Goal: Task Accomplishment & Management: Use online tool/utility

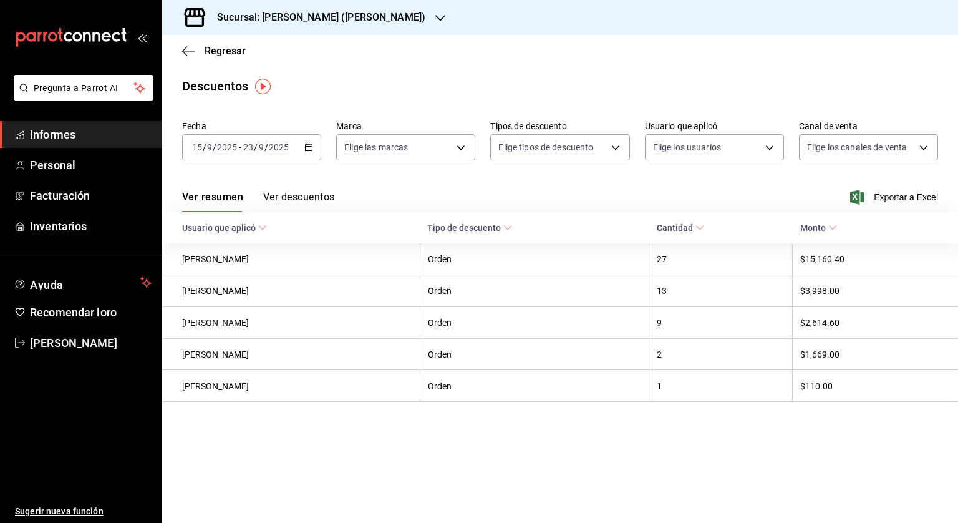
click at [198, 44] on div "Regresar" at bounding box center [560, 51] width 796 height 32
click at [206, 47] on font "Regresar" at bounding box center [225, 51] width 41 height 12
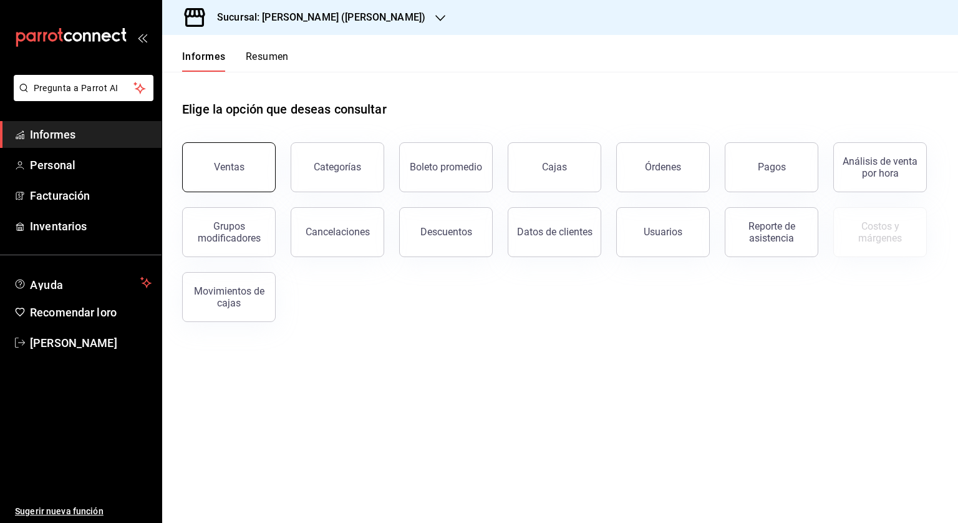
click at [231, 174] on button "Ventas" at bounding box center [229, 167] width 94 height 50
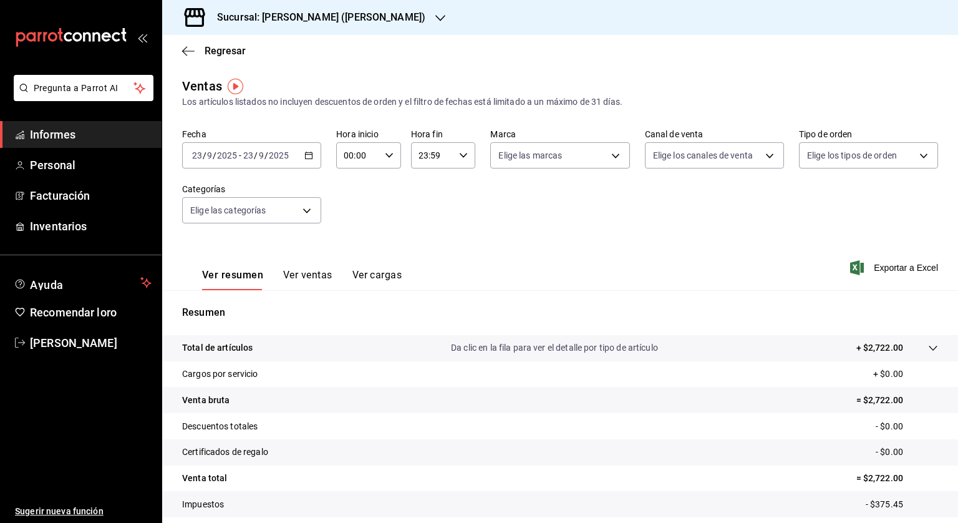
click at [312, 150] on div "[DATE] [DATE] - [DATE] [DATE]" at bounding box center [251, 155] width 139 height 26
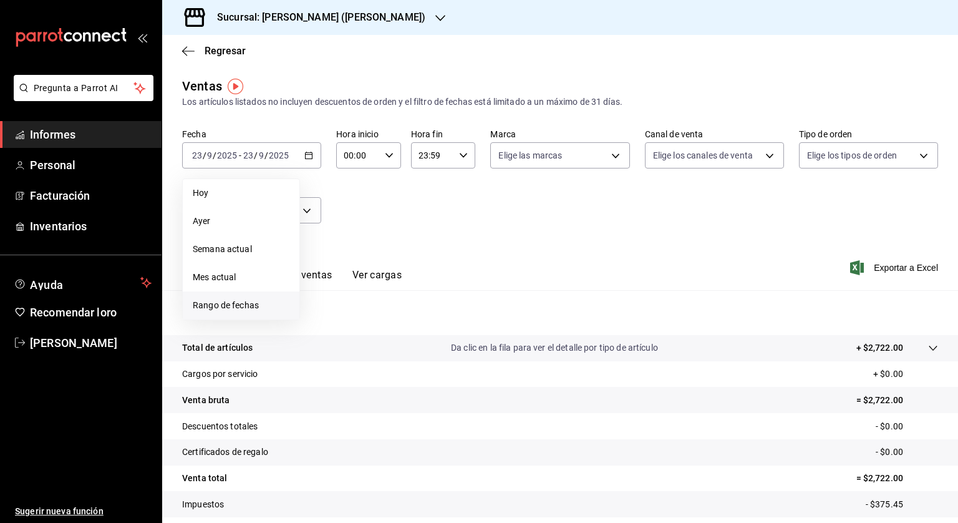
click at [245, 306] on font "Rango de fechas" at bounding box center [226, 305] width 66 height 10
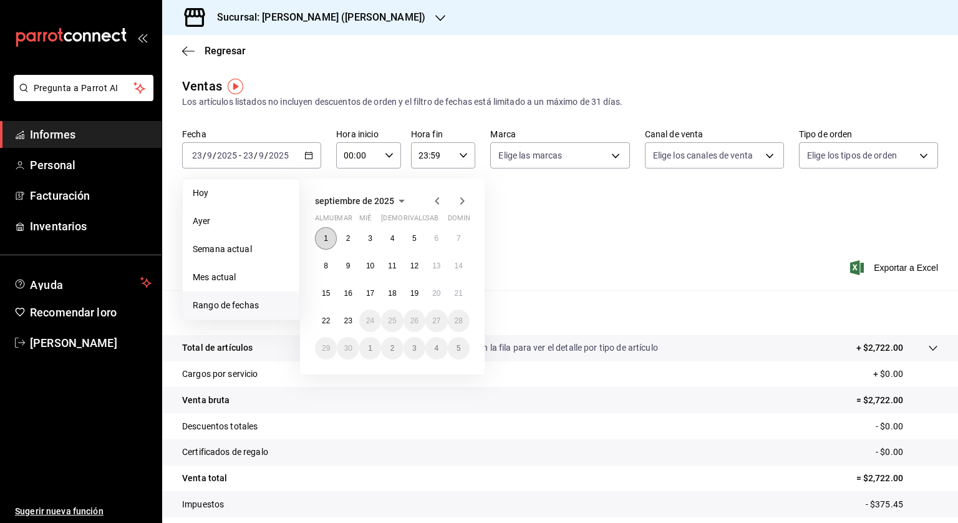
click at [324, 240] on font "1" at bounding box center [326, 238] width 4 height 9
click at [347, 314] on button "23" at bounding box center [348, 320] width 22 height 22
click at [321, 239] on button "1" at bounding box center [326, 238] width 22 height 22
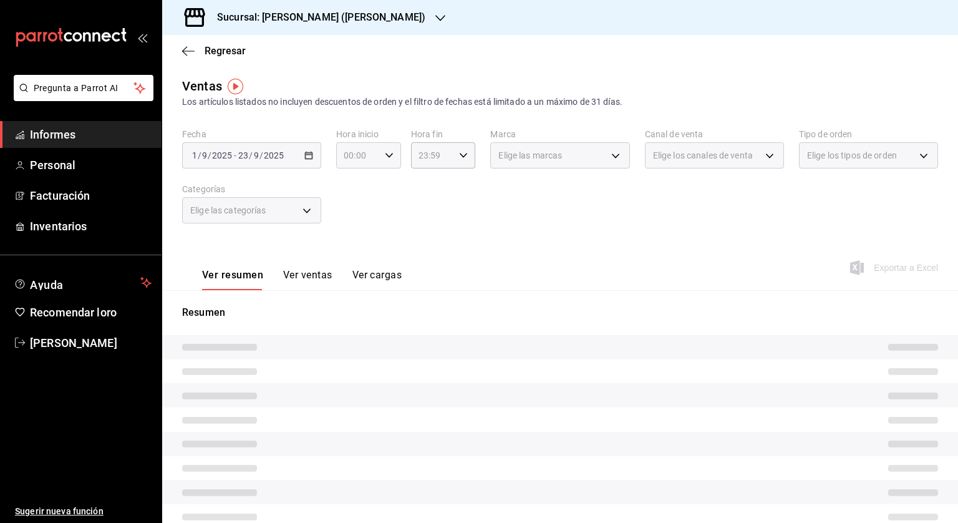
click at [390, 155] on div "00:00 Hora inicio" at bounding box center [368, 155] width 65 height 26
click at [350, 212] on font "05" at bounding box center [351, 212] width 10 height 10
type input "05:00"
click at [457, 152] on div at bounding box center [479, 261] width 958 height 523
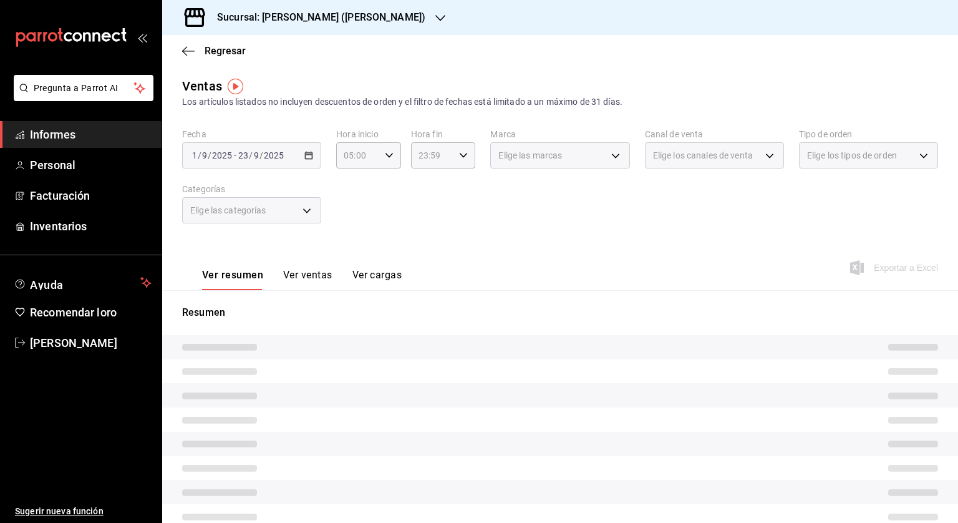
click at [461, 155] on \(Stroke\) "button" at bounding box center [463, 155] width 7 height 4
click at [427, 177] on font "04" at bounding box center [424, 175] width 10 height 10
type input "04:59"
click at [323, 19] on div at bounding box center [479, 261] width 958 height 523
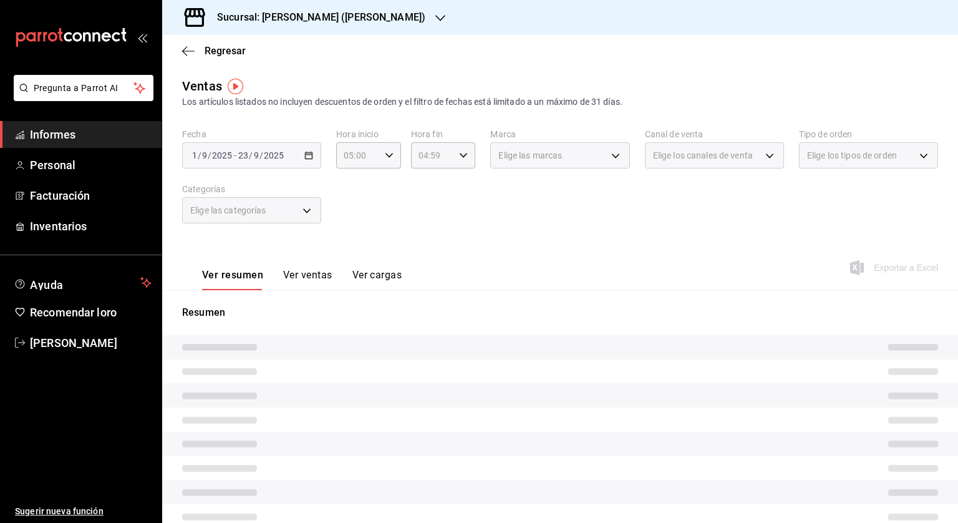
click at [306, 19] on font "Sucursal: [PERSON_NAME] ([PERSON_NAME])" at bounding box center [321, 17] width 208 height 12
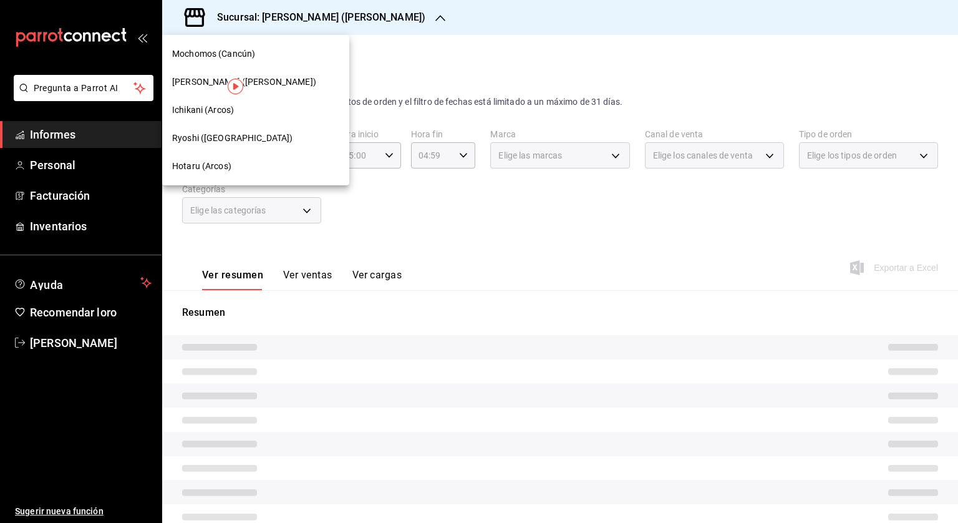
click at [175, 50] on font "Mochomos (Cancún)" at bounding box center [213, 54] width 83 height 10
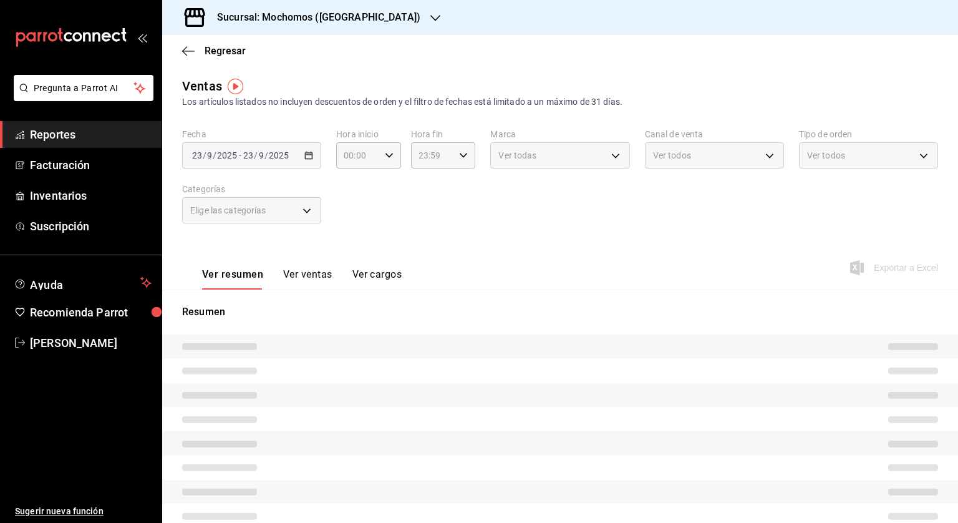
type input "05:00"
type input "04:59"
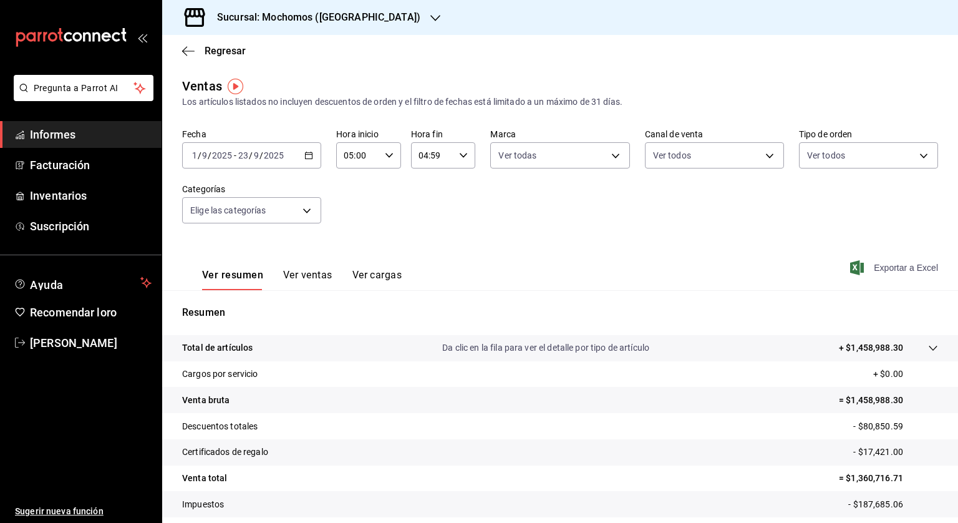
click at [883, 270] on font "Exportar a Excel" at bounding box center [906, 268] width 64 height 10
click at [254, 4] on div "Sucursal: Mochomos ([GEOGRAPHIC_DATA])" at bounding box center [308, 17] width 273 height 35
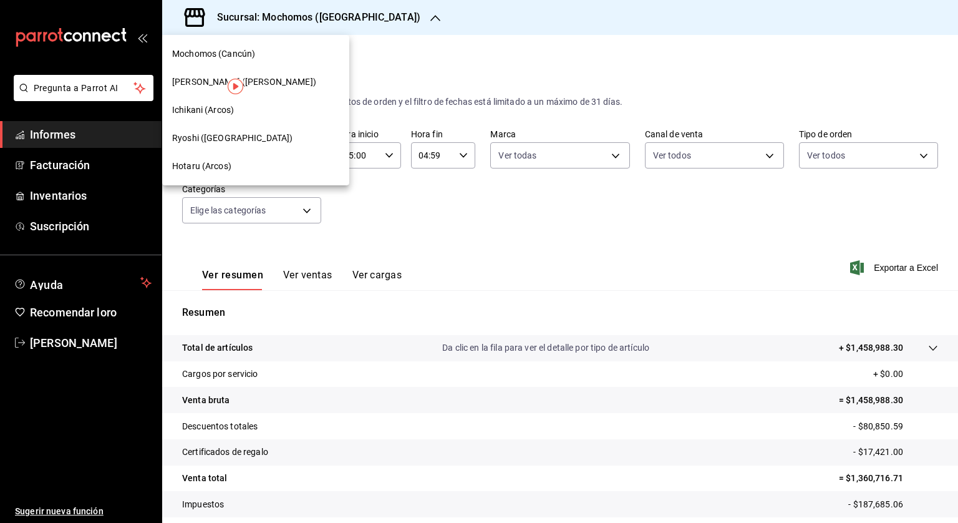
click at [185, 132] on span "Ryoshi ([GEOGRAPHIC_DATA])" at bounding box center [232, 138] width 120 height 13
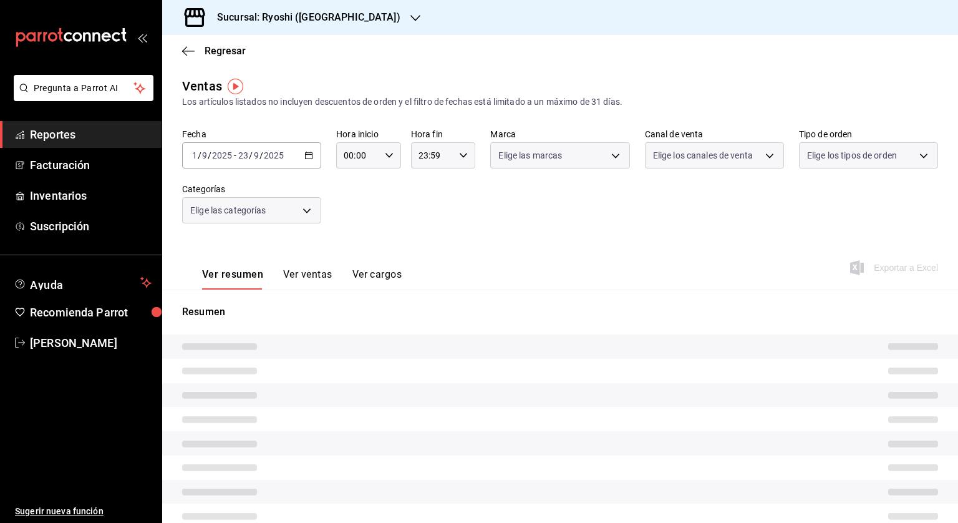
type input "05:00"
type input "04:59"
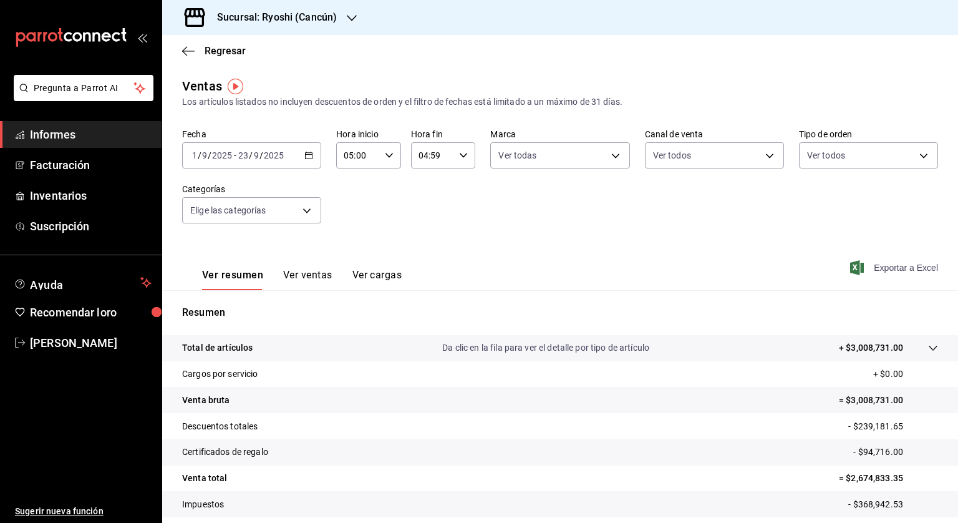
click at [883, 266] on font "Exportar a Excel" at bounding box center [906, 268] width 64 height 10
click at [296, 12] on font "Sucursal: Ryoshi (Cancún)" at bounding box center [277, 17] width 120 height 12
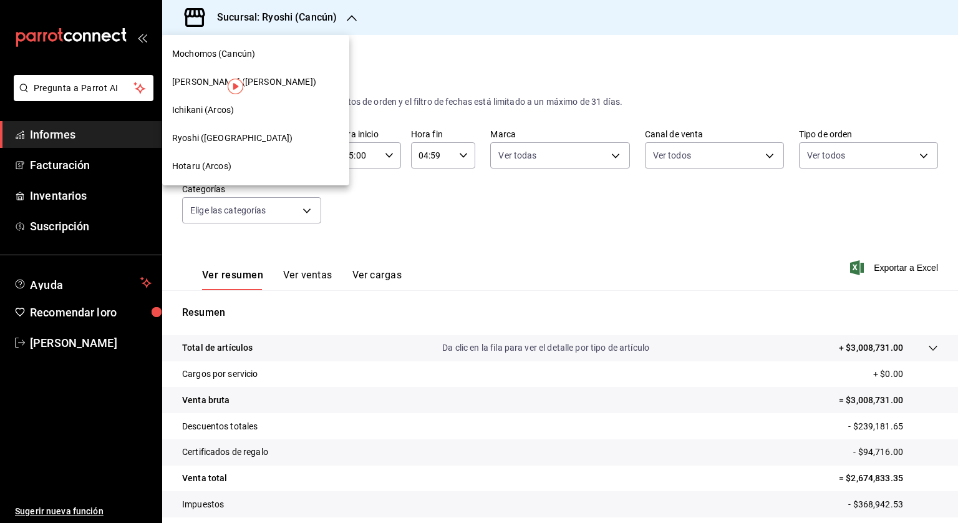
click at [196, 82] on font "[PERSON_NAME] ([PERSON_NAME])" at bounding box center [244, 82] width 144 height 10
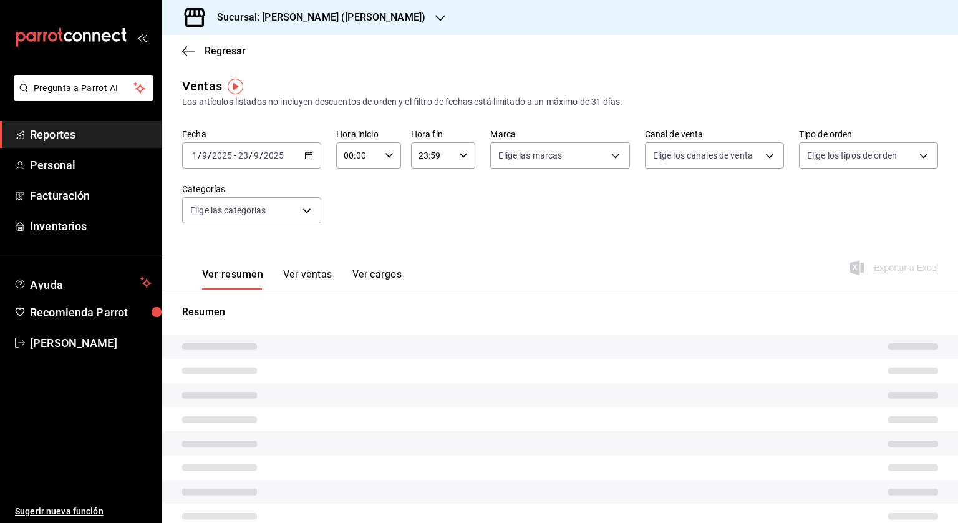
type input "05:00"
type input "04:59"
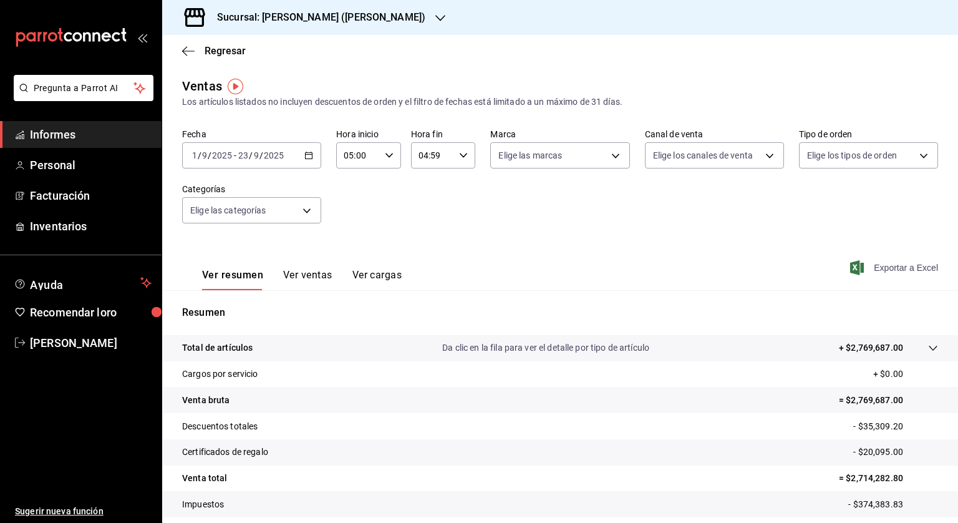
click at [904, 264] on font "Exportar a Excel" at bounding box center [906, 268] width 64 height 10
click at [192, 53] on icon "button" at bounding box center [188, 51] width 12 height 11
